Goal: Check status

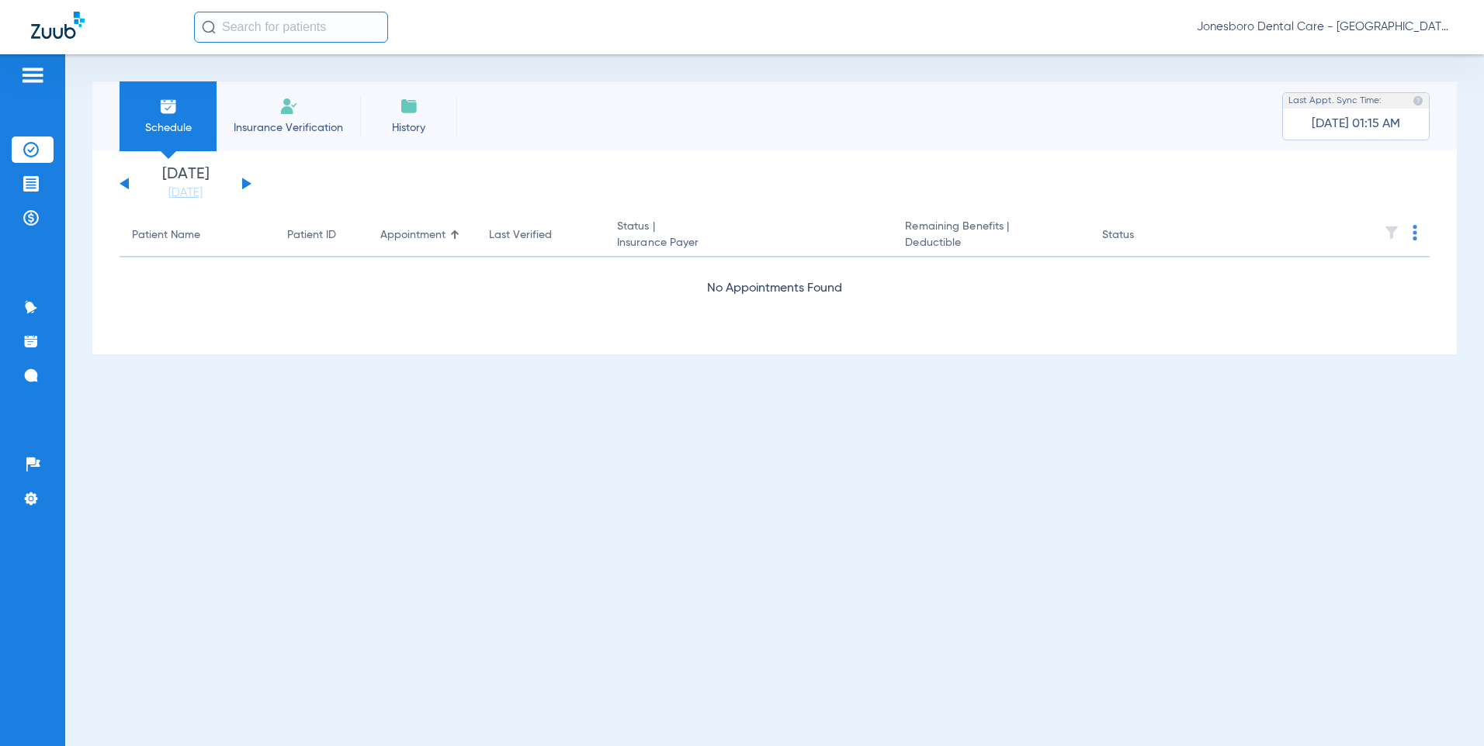
click at [279, 17] on input "text" at bounding box center [291, 27] width 194 height 31
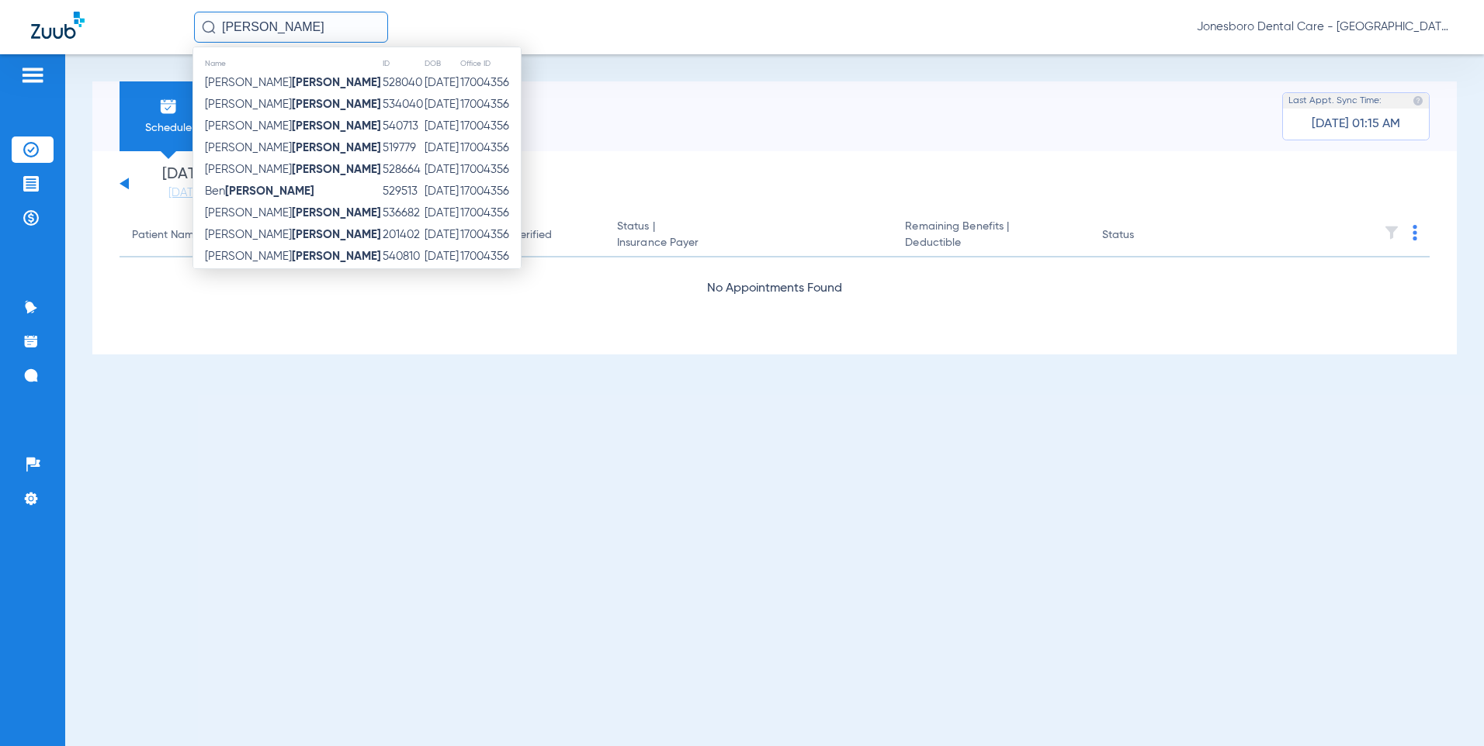
scroll to position [246, 0]
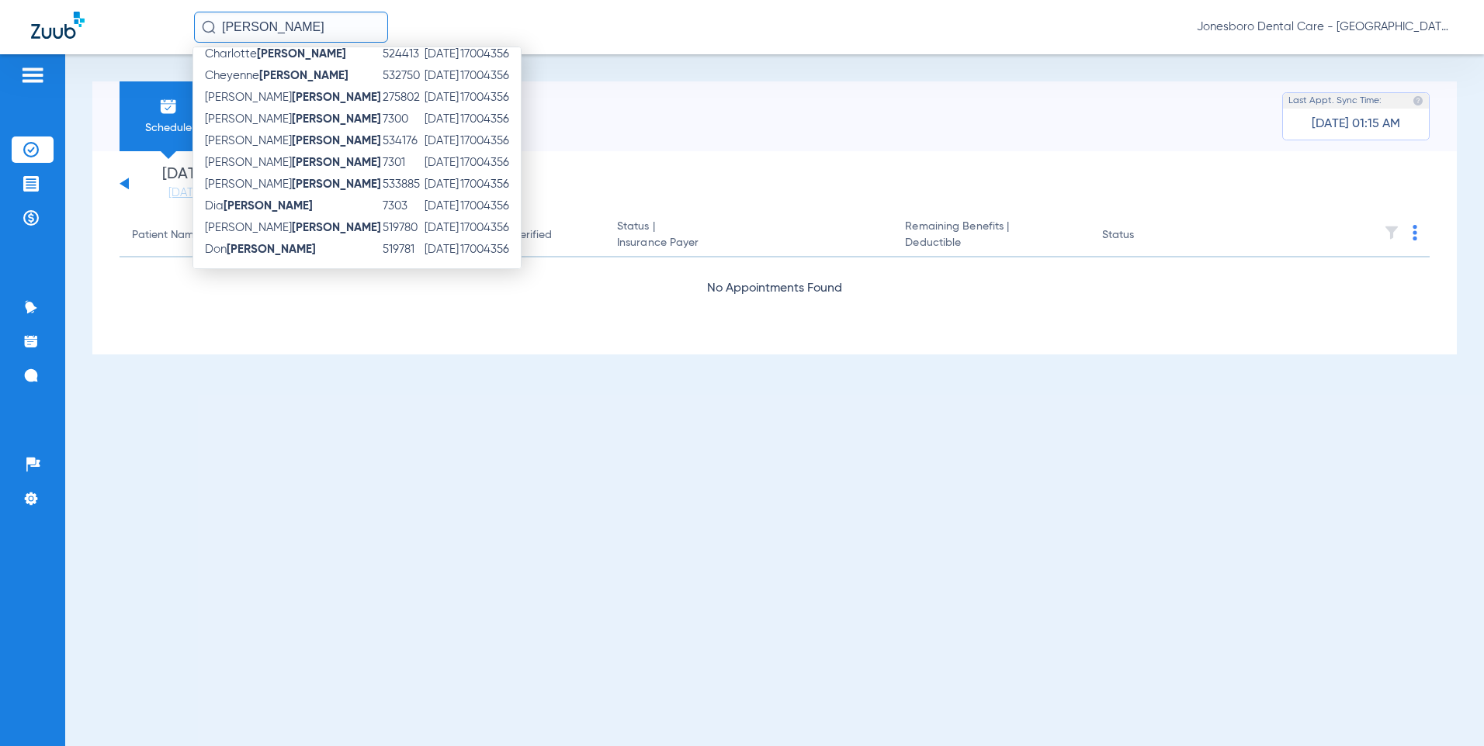
drag, startPoint x: 272, startPoint y: 25, endPoint x: 203, endPoint y: 27, distance: 69.9
click at [203, 27] on div "[PERSON_NAME]" at bounding box center [291, 27] width 194 height 31
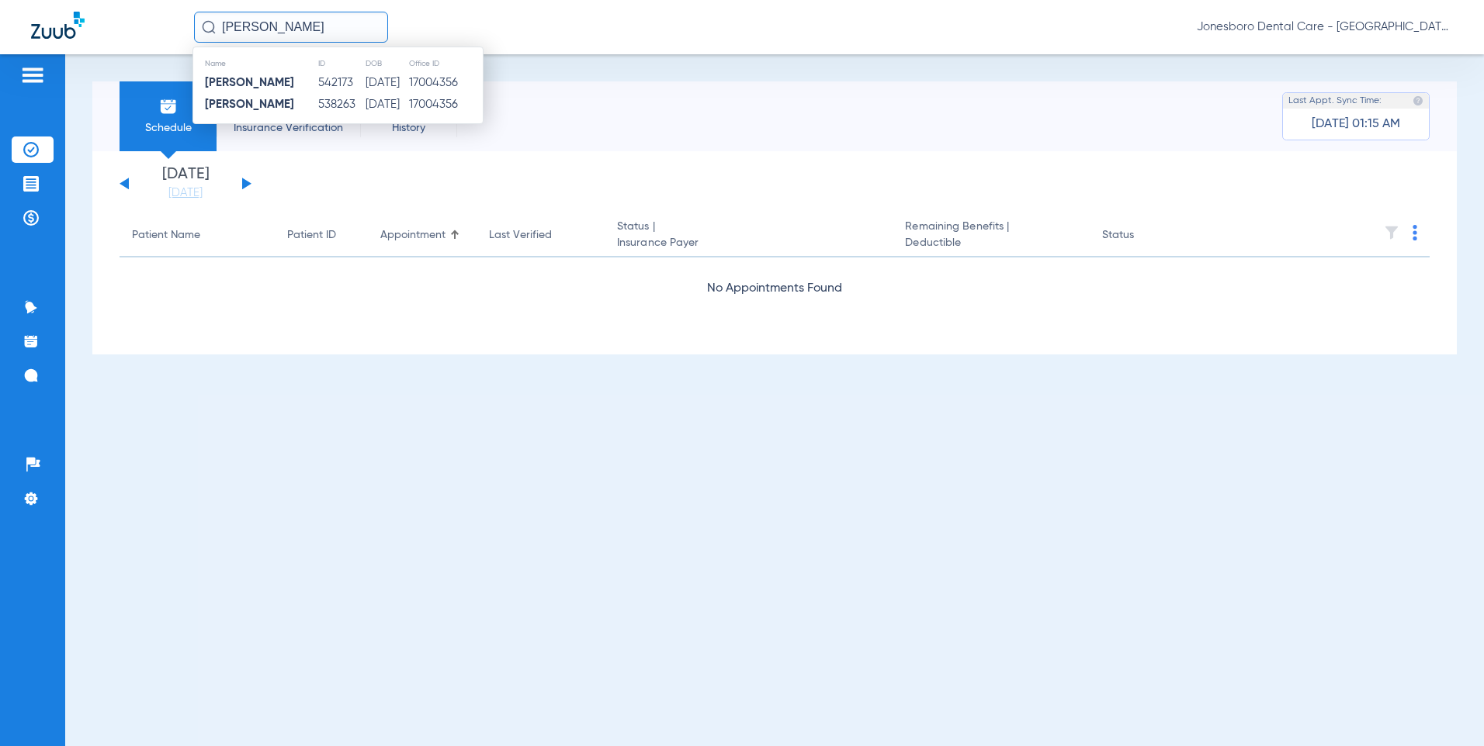
scroll to position [0, 0]
type input "[PERSON_NAME]"
click at [317, 85] on td "542173" at bounding box center [340, 83] width 47 height 22
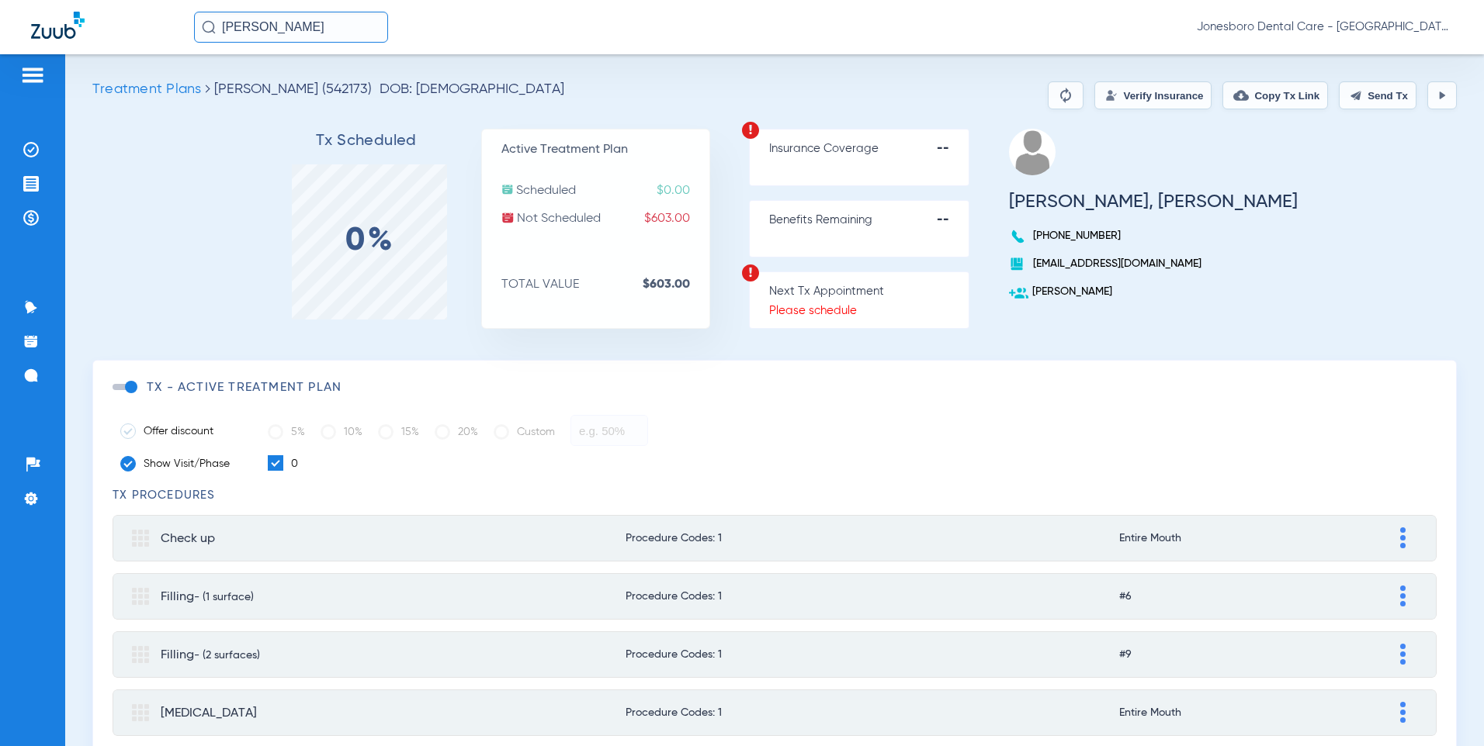
click at [1158, 92] on button "Verify Insurance" at bounding box center [1152, 95] width 117 height 28
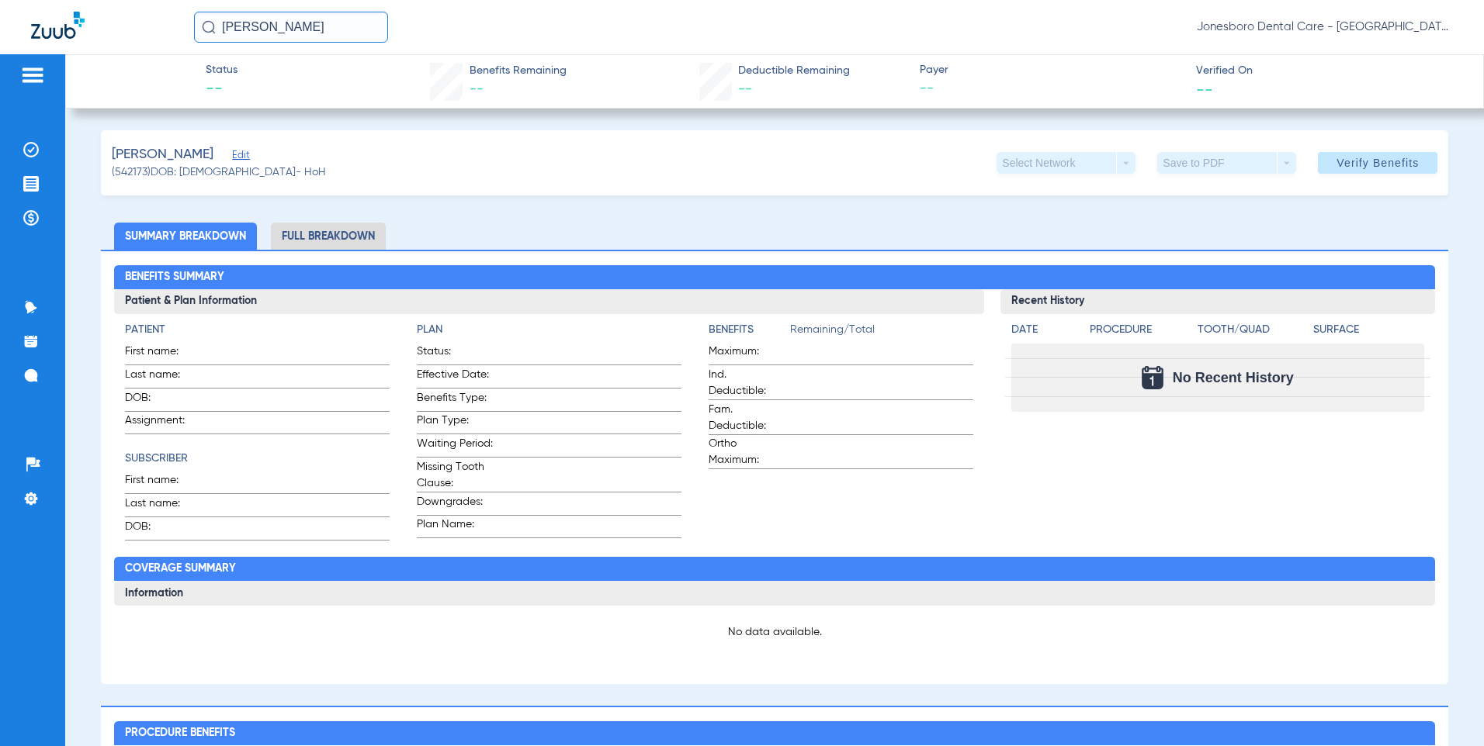
click at [306, 228] on li "Full Breakdown" at bounding box center [328, 236] width 115 height 27
